Goal: Task Accomplishment & Management: Use online tool/utility

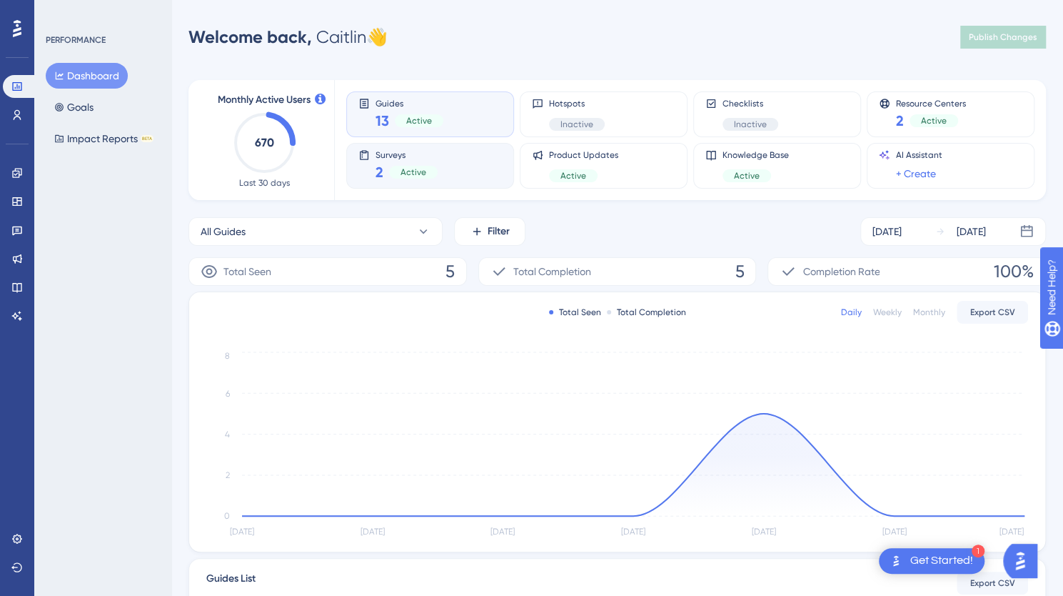
click at [461, 166] on div "Surveys 2 Active" at bounding box center [430, 165] width 144 height 33
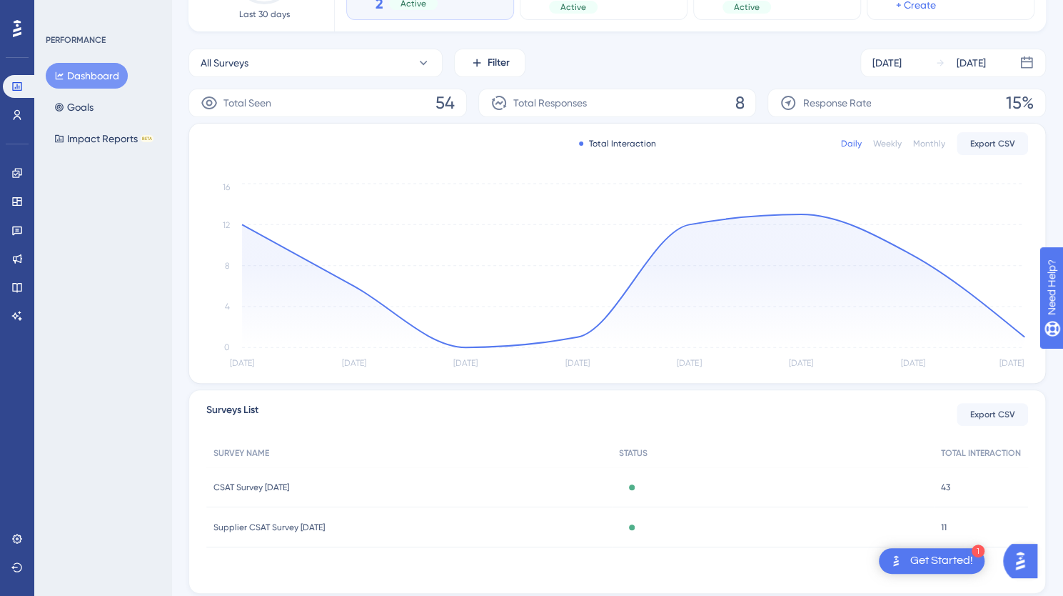
scroll to position [211, 0]
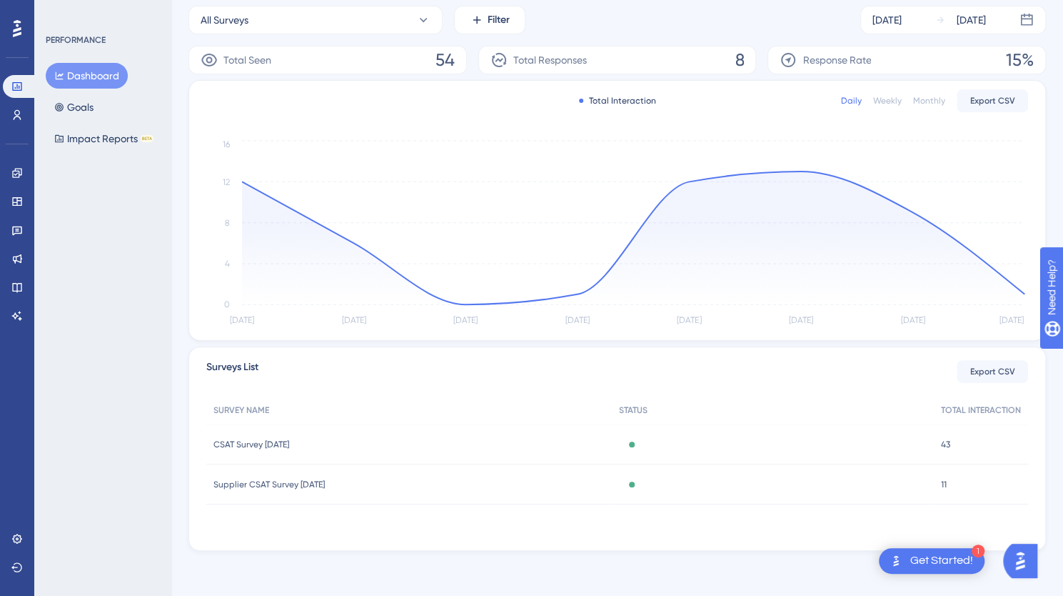
click at [649, 438] on div "Active" at bounding box center [773, 444] width 323 height 40
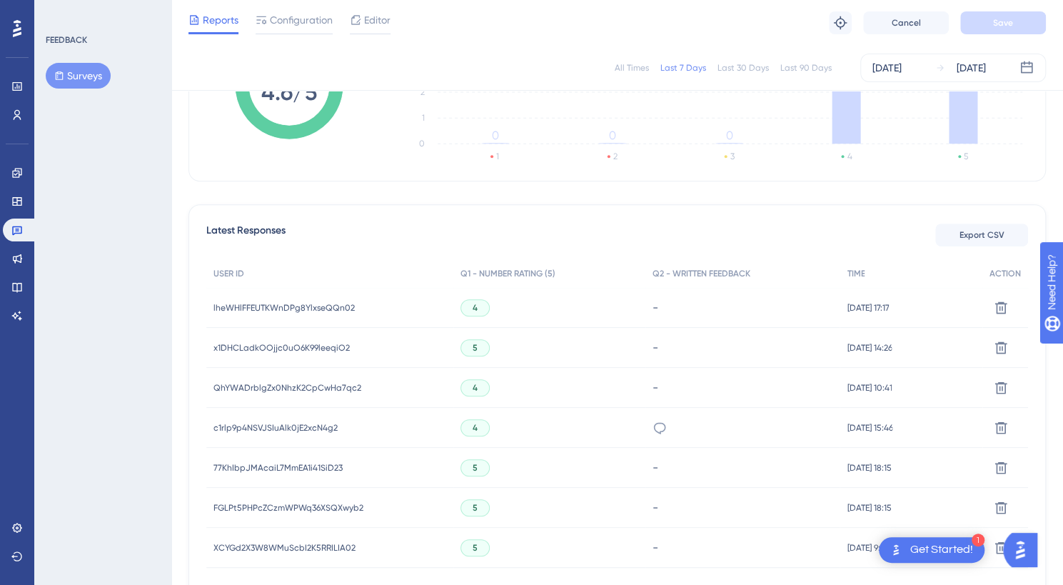
scroll to position [291, 0]
click at [15, 109] on icon at bounding box center [16, 114] width 11 height 11
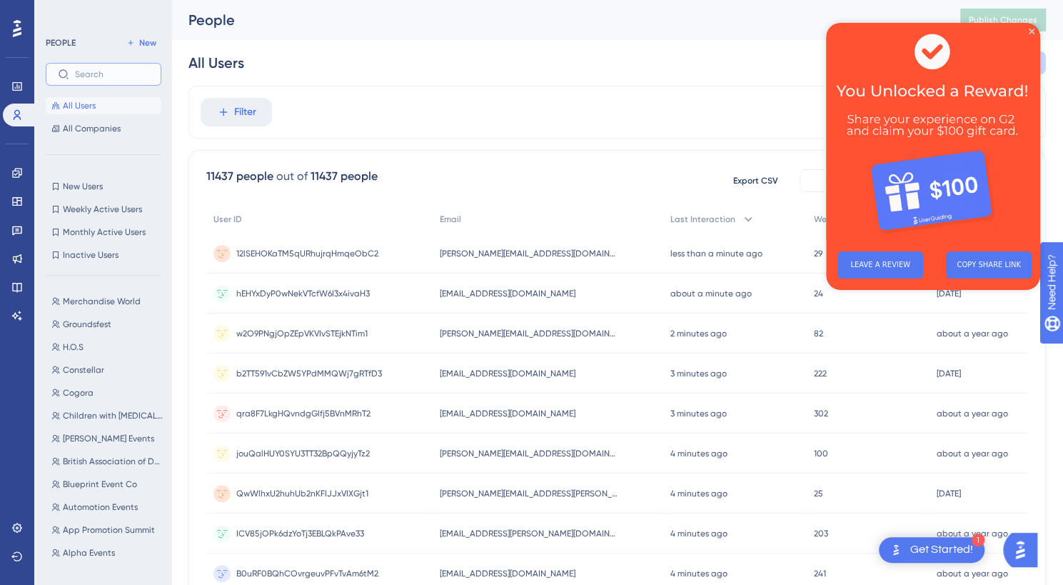
click at [104, 71] on input "text" at bounding box center [112, 74] width 74 height 10
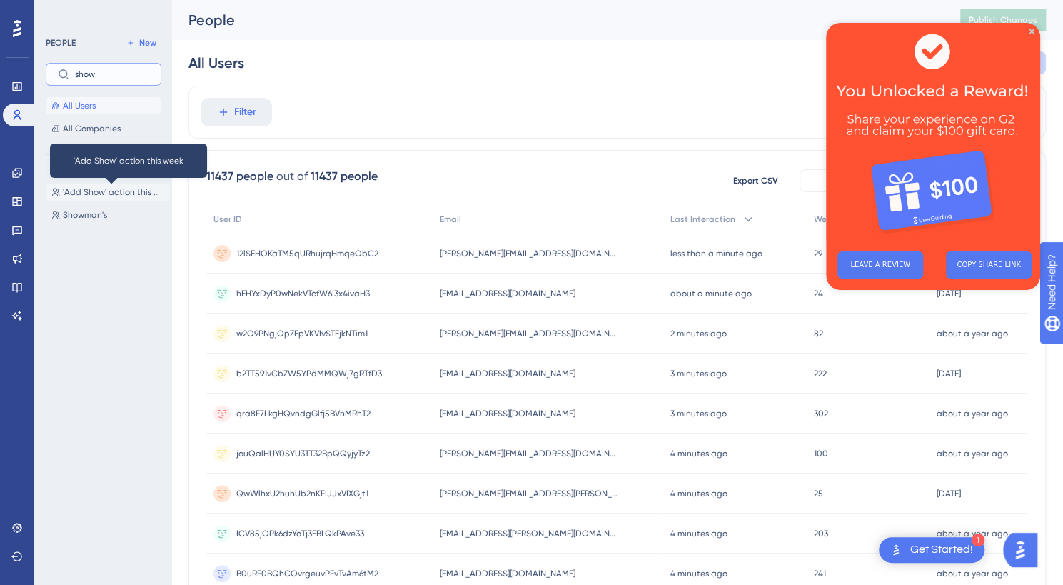
type input "show"
click at [115, 191] on span "'Add Show' action this week" at bounding box center [113, 191] width 101 height 11
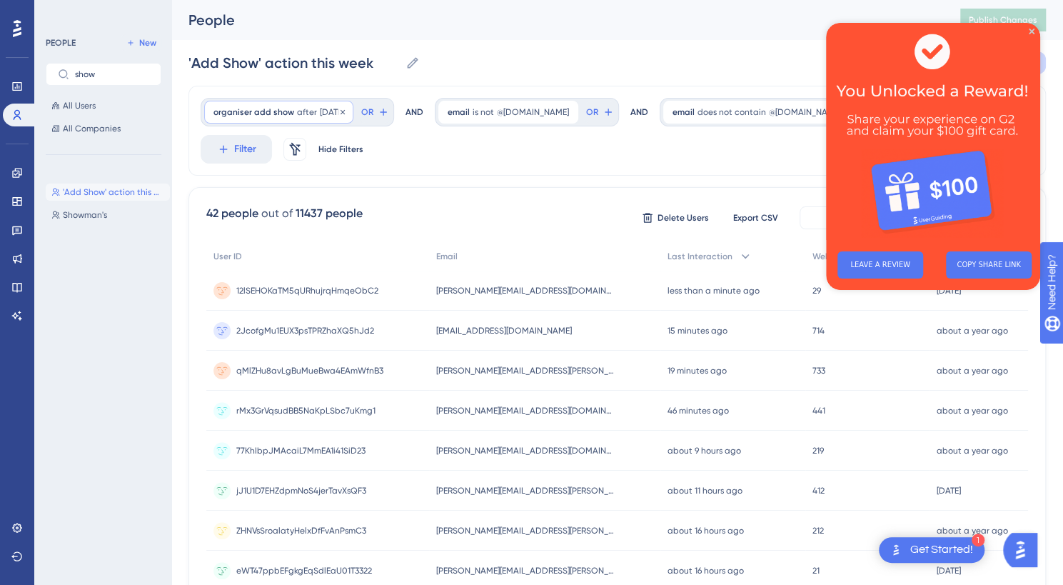
click at [296, 118] on div "organiser add show after [DATE] [DATE] Remove" at bounding box center [278, 112] width 149 height 23
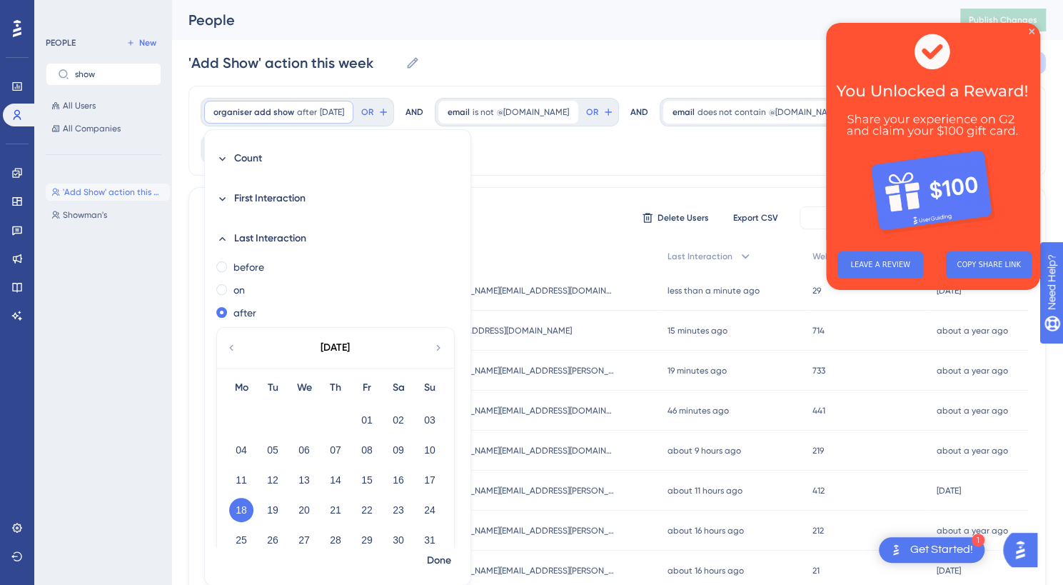
click at [439, 349] on icon at bounding box center [438, 347] width 11 height 13
click at [299, 479] on button "17" at bounding box center [304, 480] width 24 height 24
click at [433, 562] on span "Done" at bounding box center [439, 560] width 24 height 17
